Goal: Transaction & Acquisition: Purchase product/service

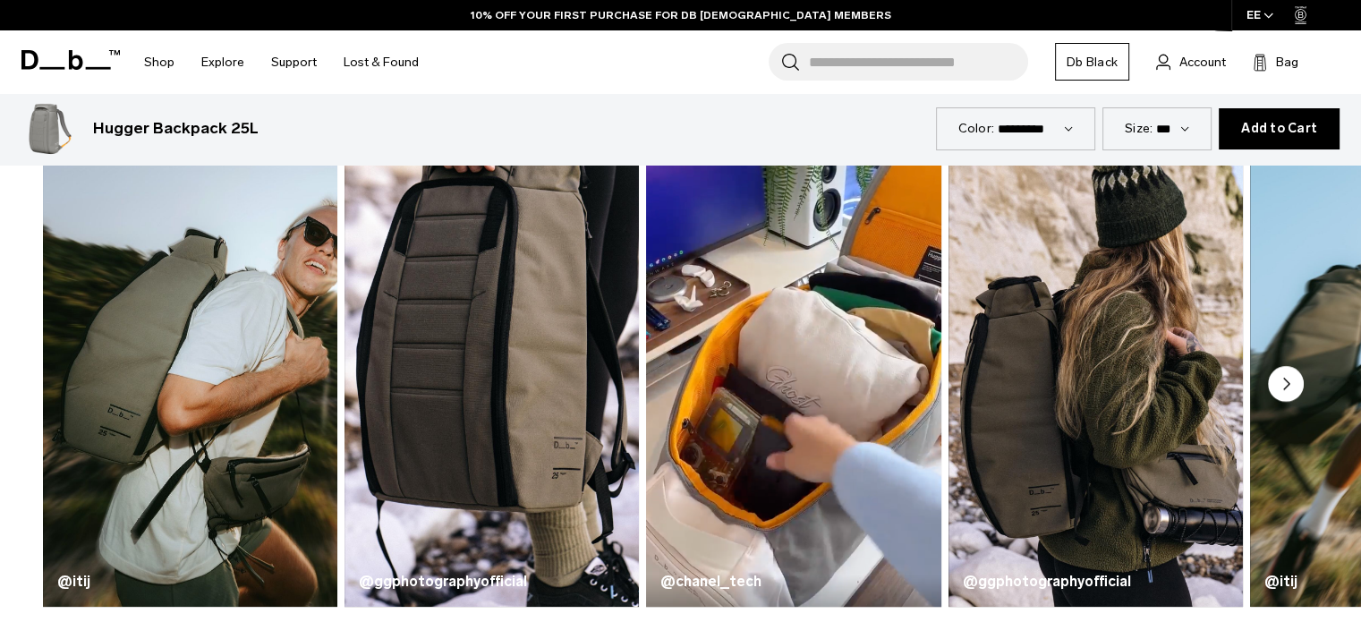
scroll to position [918, 0]
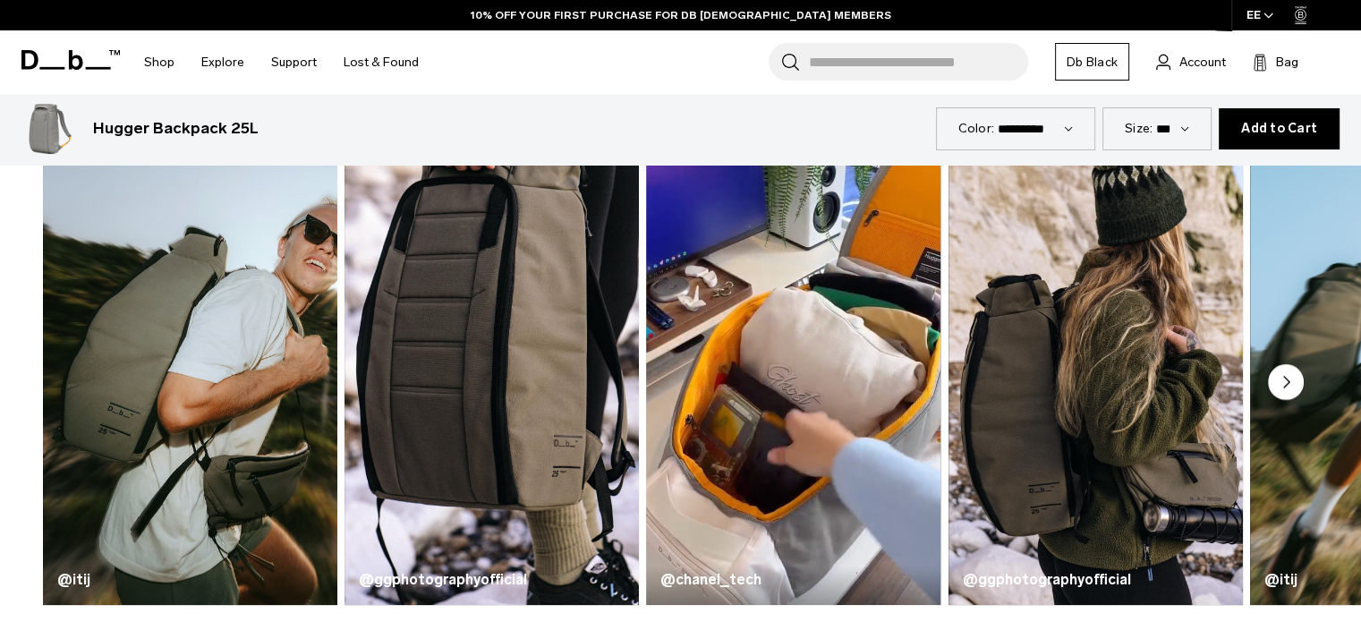
click at [1295, 388] on circle "Next slide" at bounding box center [1286, 382] width 36 height 36
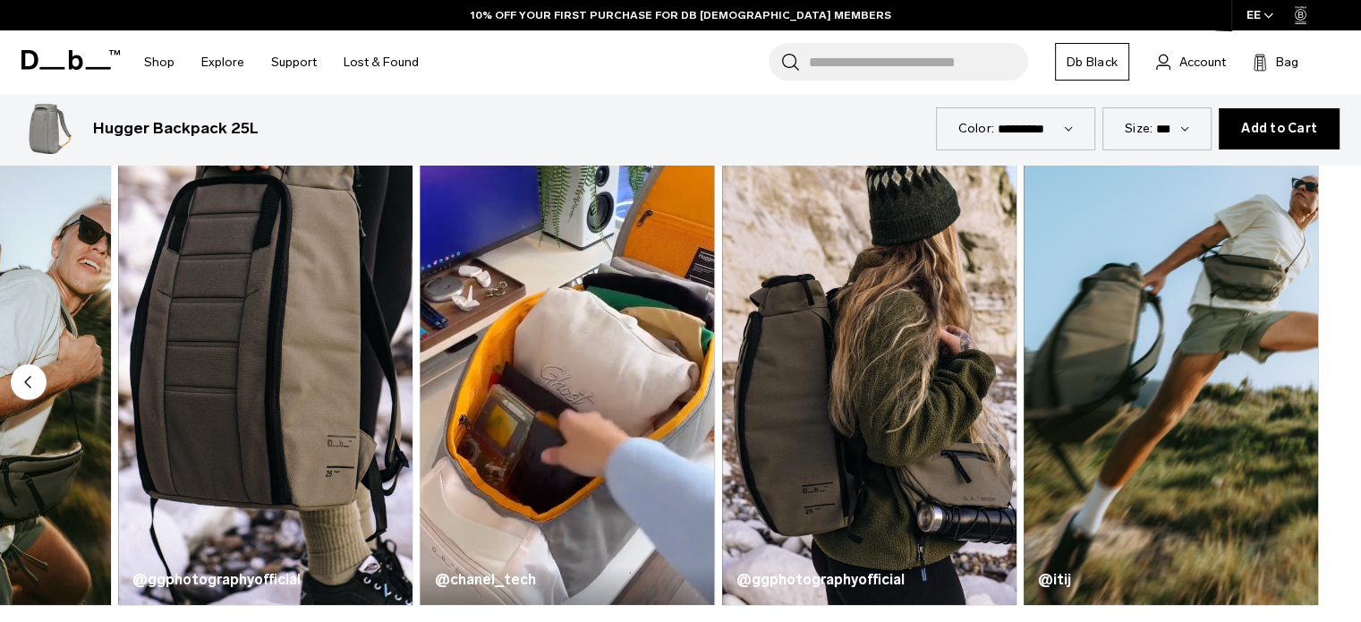
click at [1295, 388] on img "5 / 5" at bounding box center [1170, 362] width 294 height 486
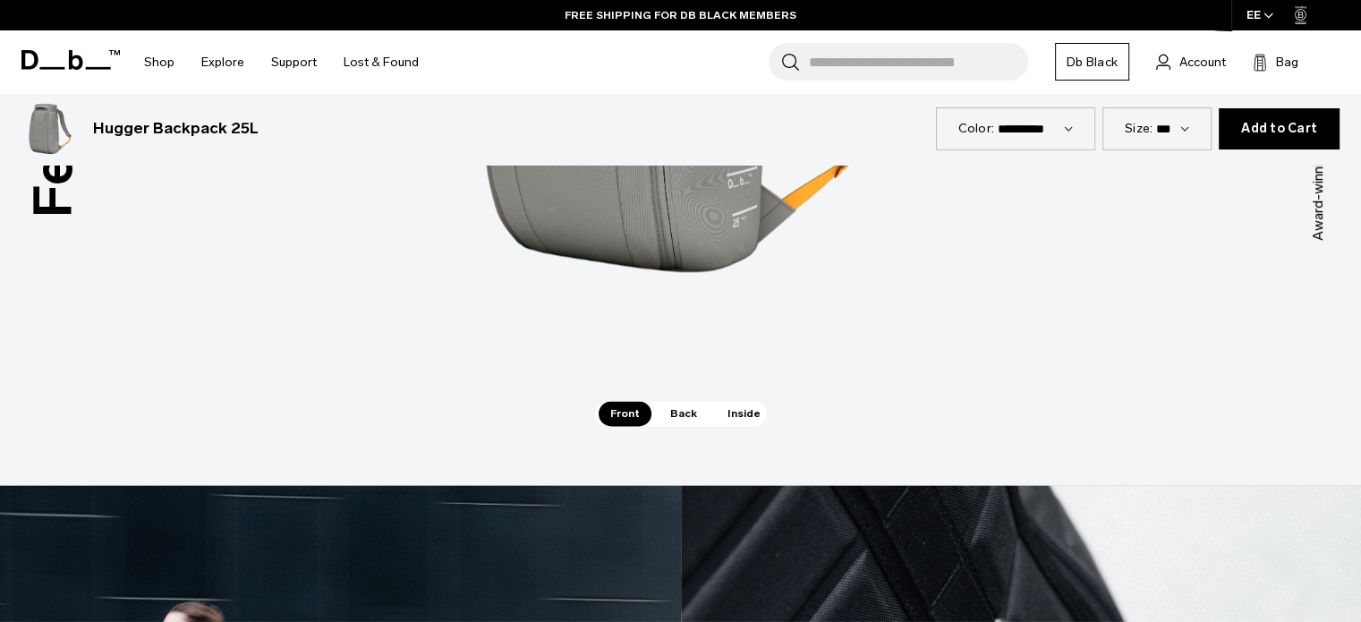
scroll to position [2637, 0]
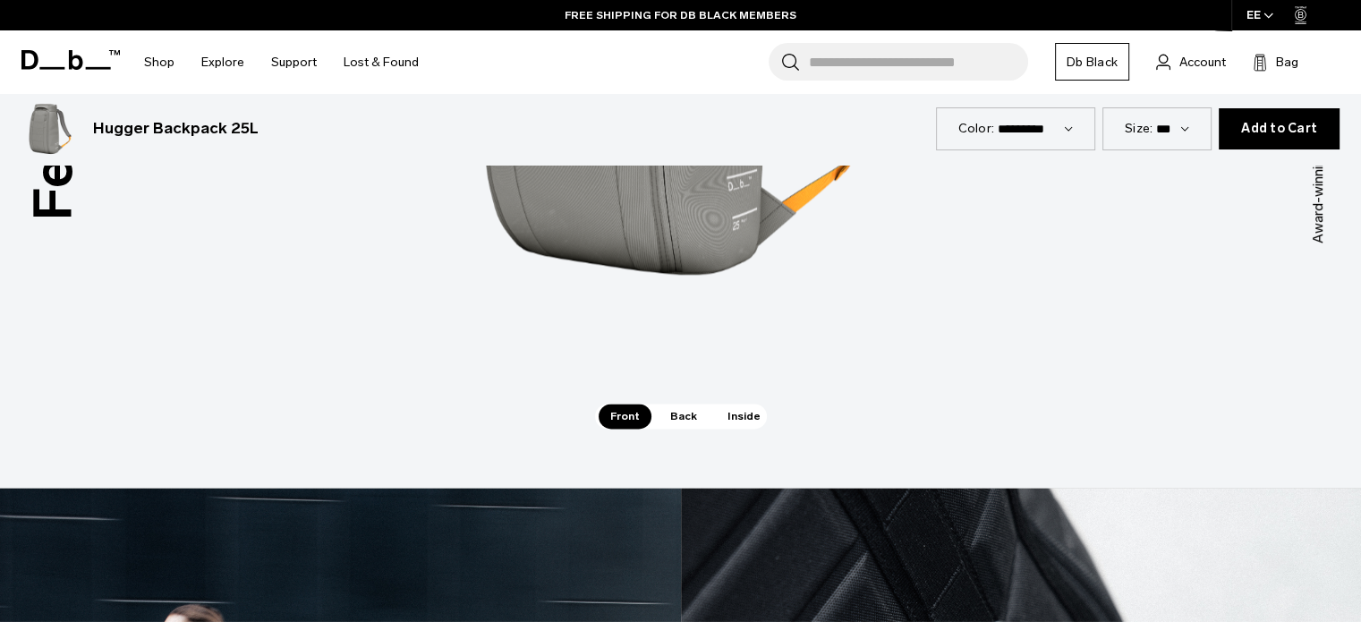
click at [732, 420] on span "Inside" at bounding box center [744, 415] width 56 height 25
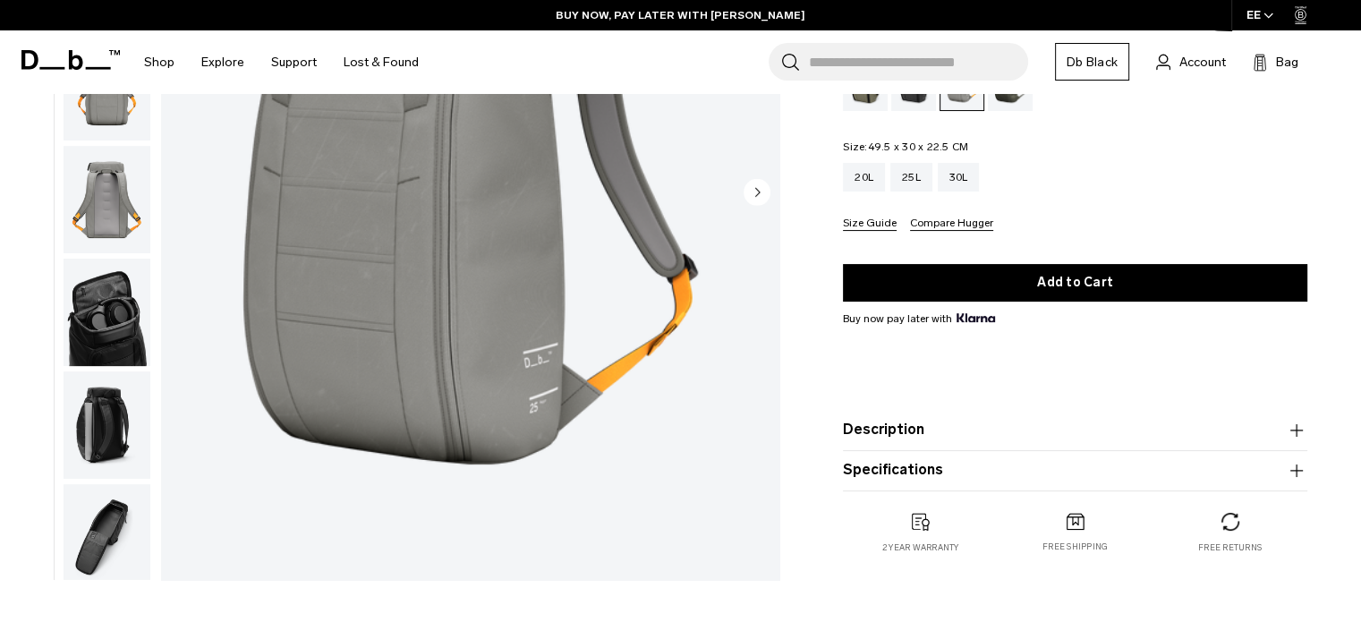
scroll to position [0, 0]
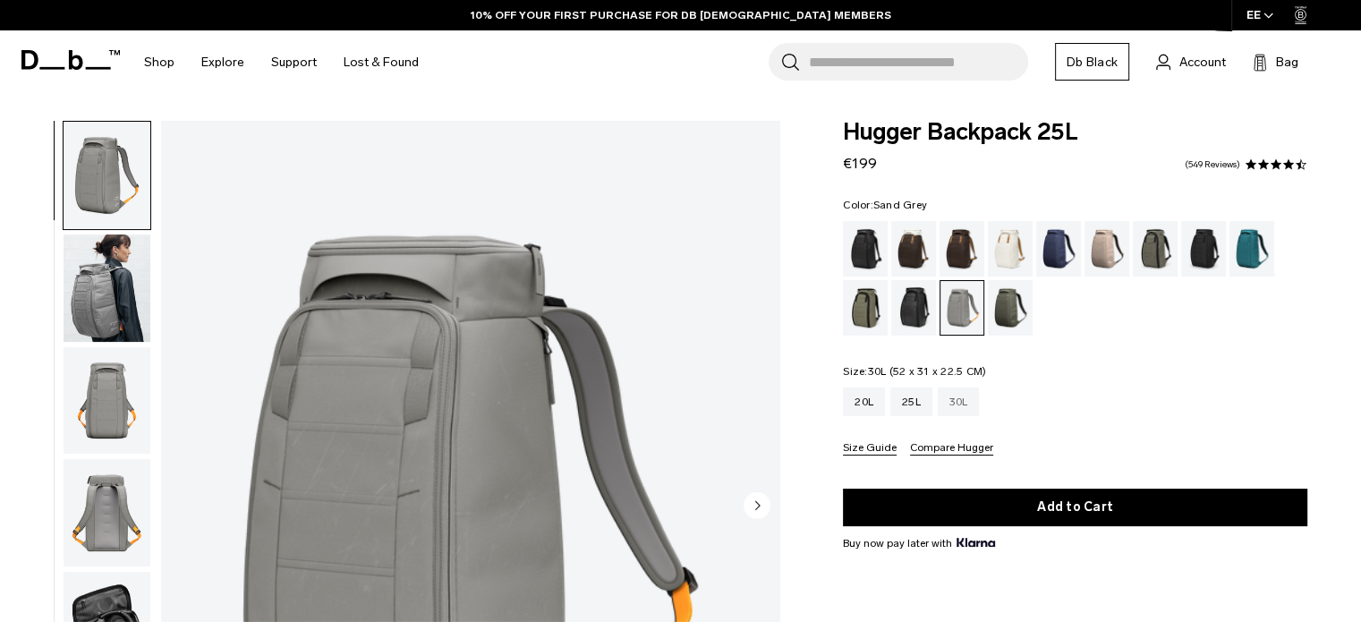
click at [959, 407] on div "30L" at bounding box center [958, 401] width 42 height 29
click at [956, 454] on button "Compare Hugger" at bounding box center [951, 448] width 83 height 13
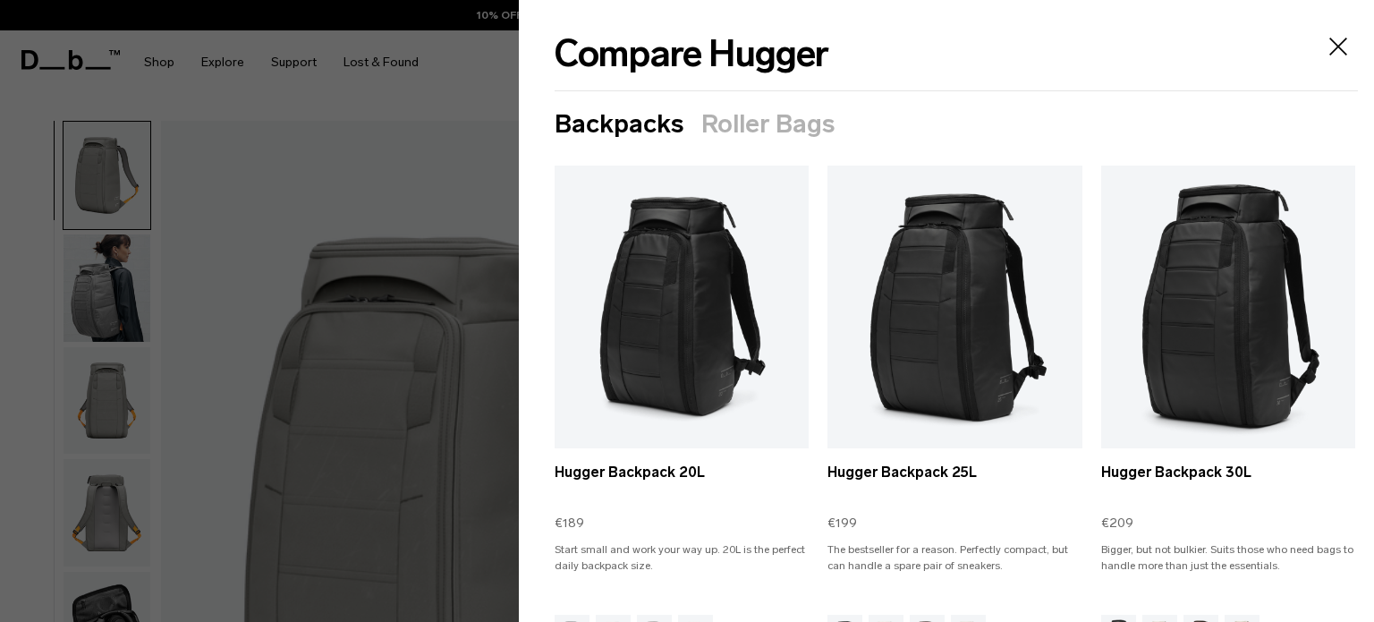
click at [1324, 56] on icon "Close" at bounding box center [1338, 46] width 29 height 29
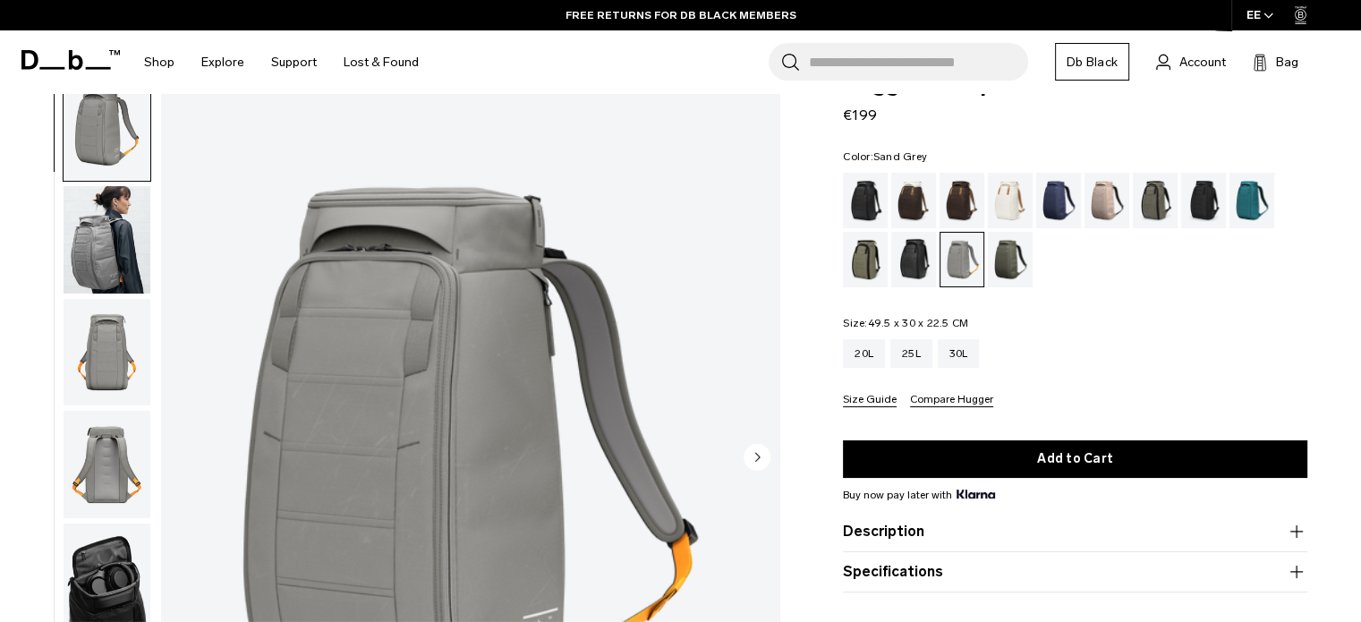
scroll to position [49, 0]
